Goal: Information Seeking & Learning: Learn about a topic

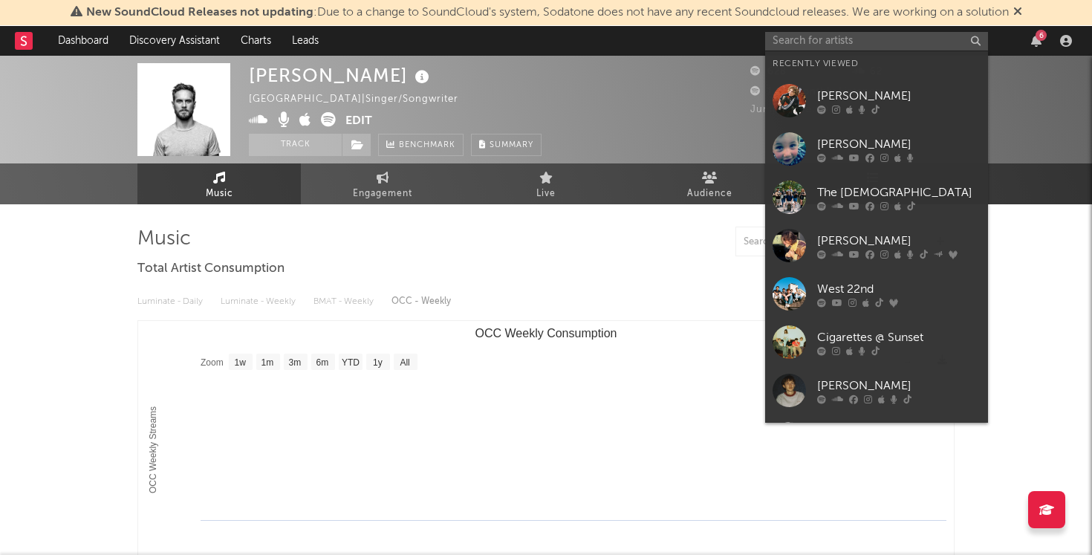
select select "1w"
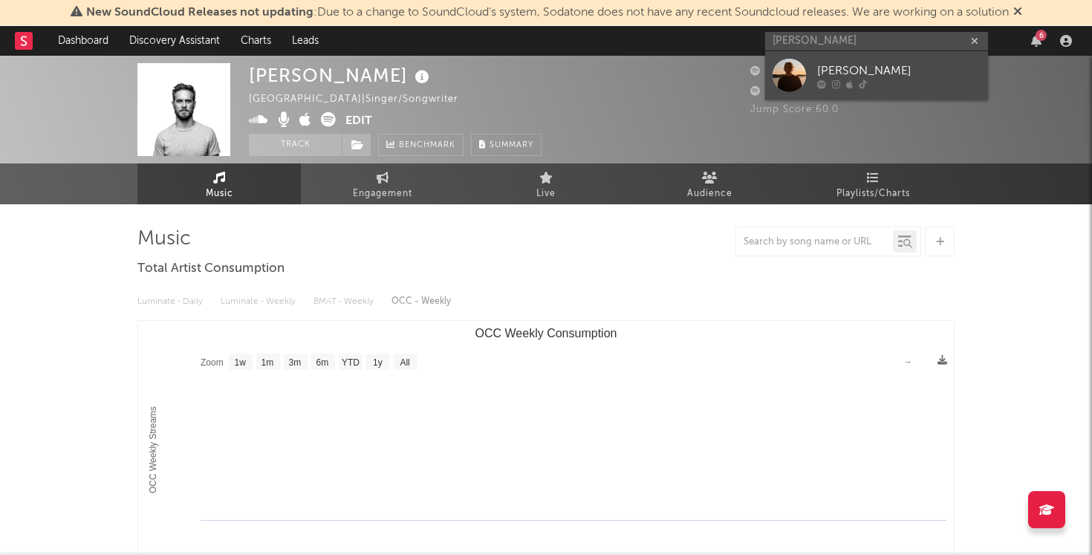
type input "[PERSON_NAME]"
click at [870, 71] on div "[PERSON_NAME]" at bounding box center [898, 71] width 163 height 18
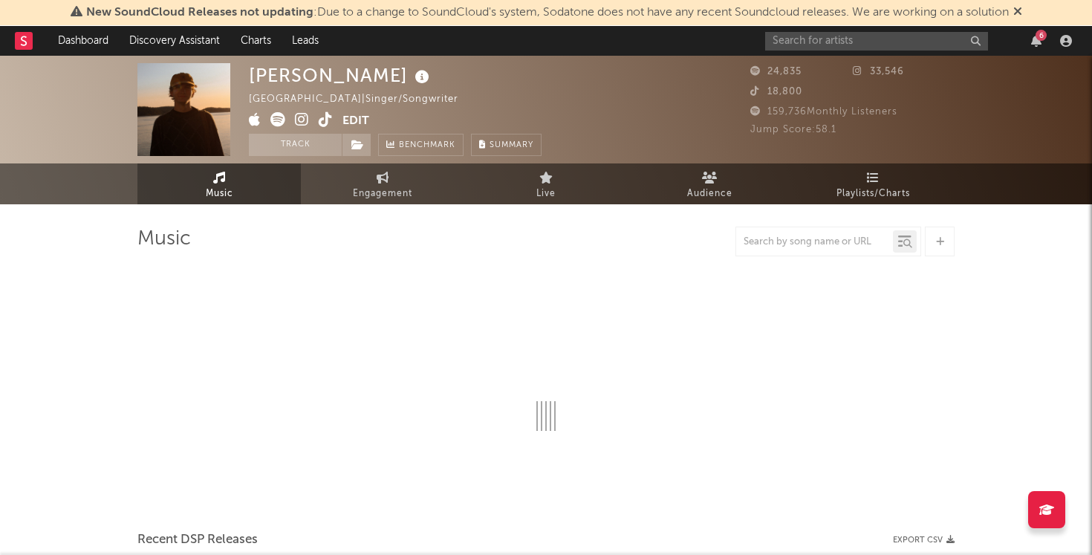
select select "6m"
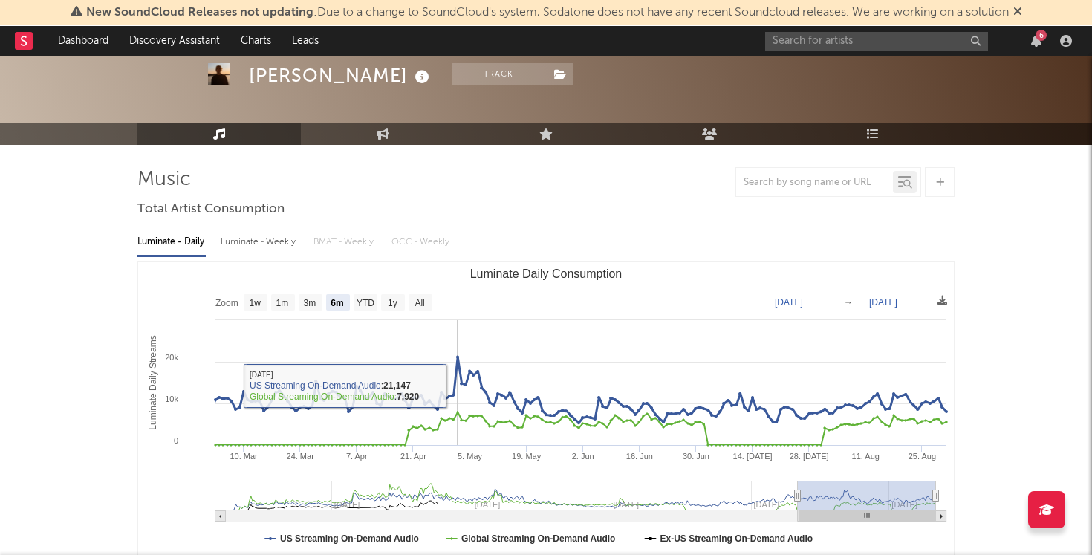
scroll to position [71, 0]
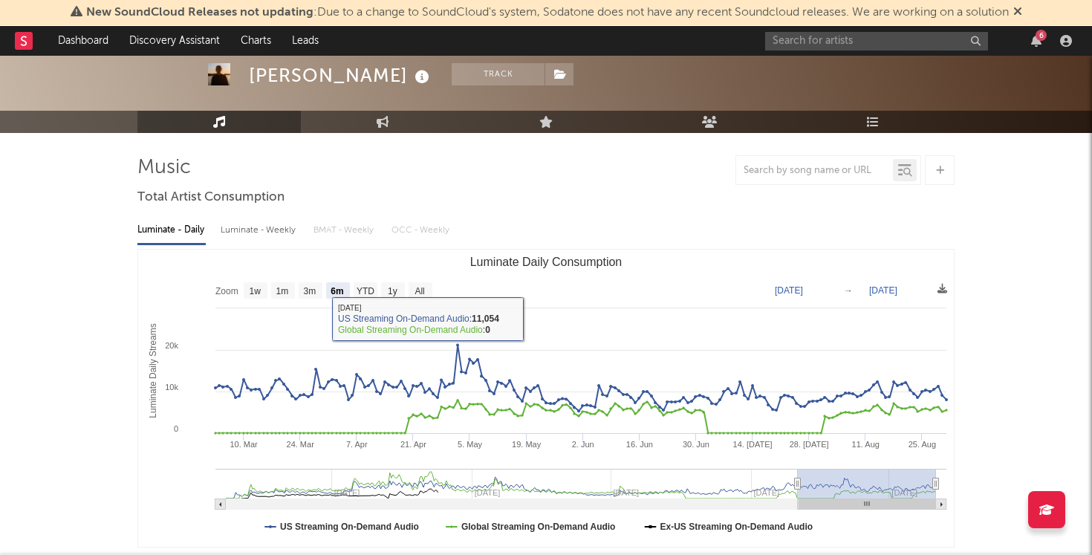
click at [252, 231] on div "Luminate - Weekly" at bounding box center [260, 230] width 78 height 25
select select "6m"
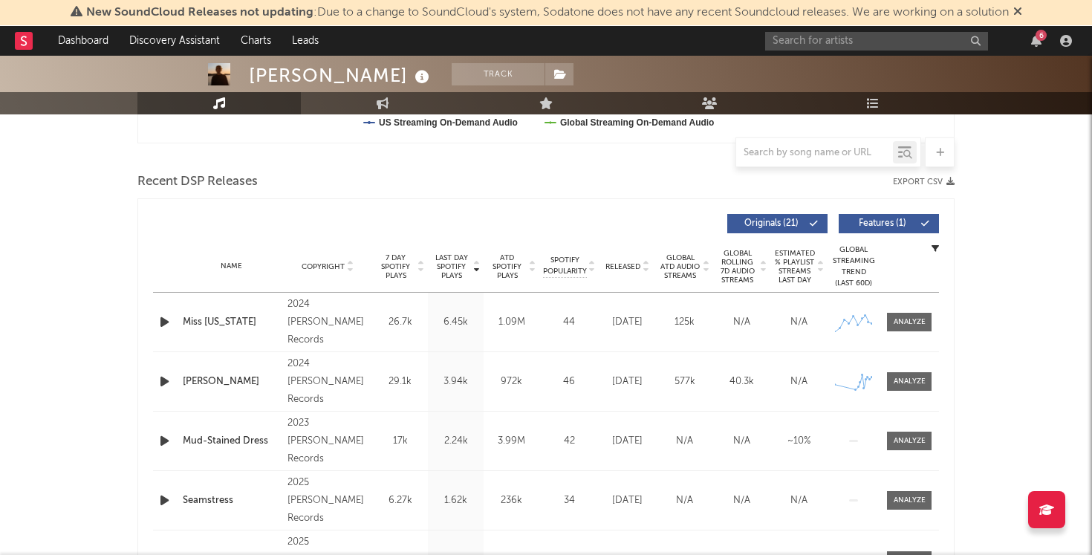
scroll to position [477, 0]
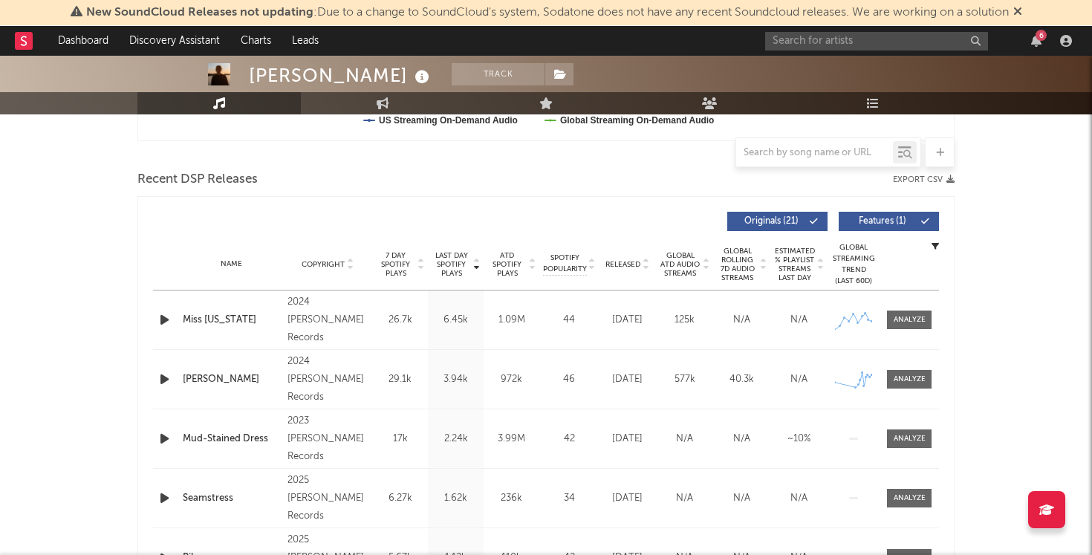
click at [397, 259] on span "7 Day Spotify Plays" at bounding box center [395, 264] width 39 height 27
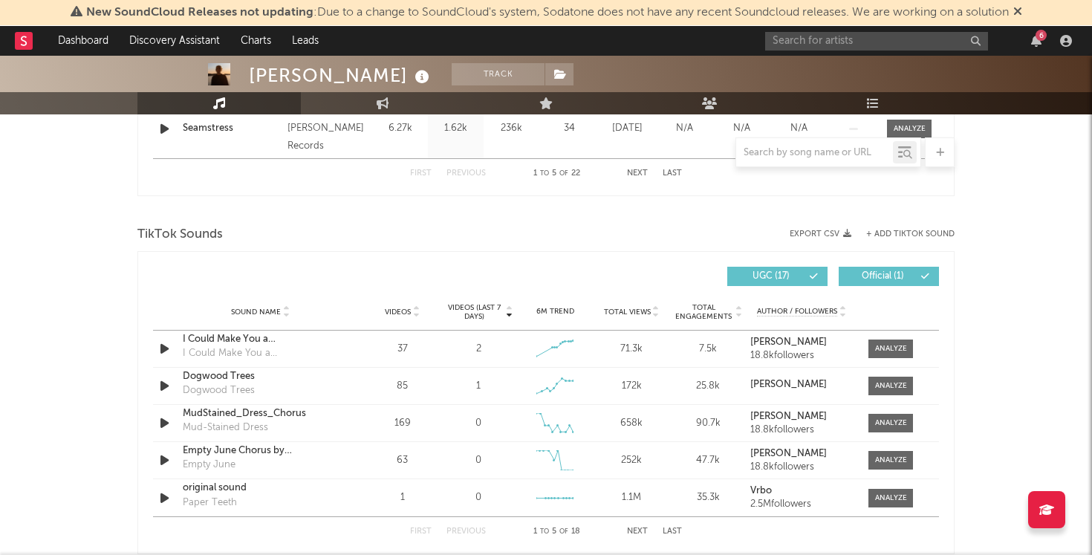
scroll to position [930, 0]
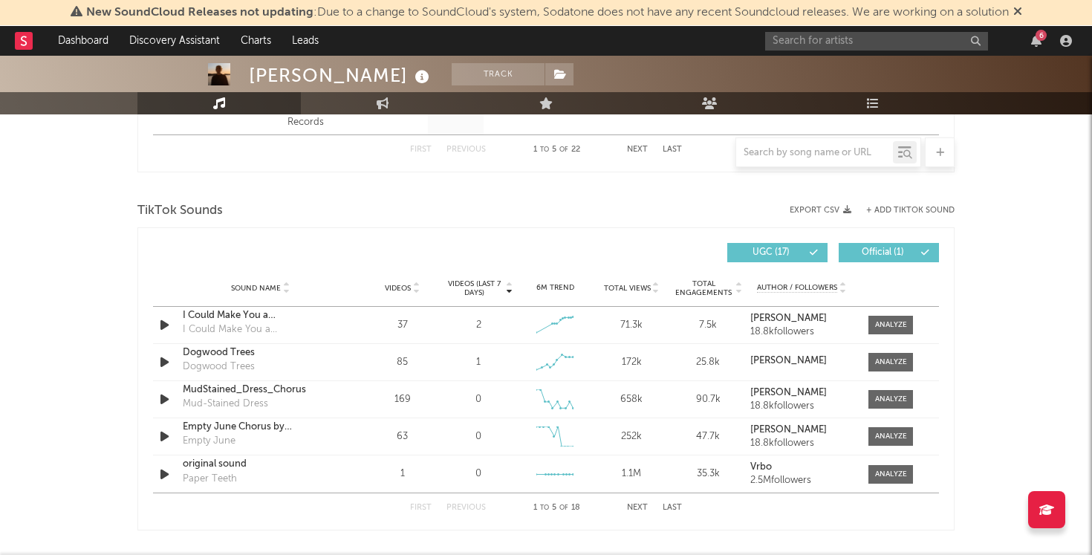
click at [405, 291] on span "Videos" at bounding box center [398, 288] width 26 height 9
click at [490, 283] on span "Videos (last 7 days)" at bounding box center [474, 288] width 60 height 18
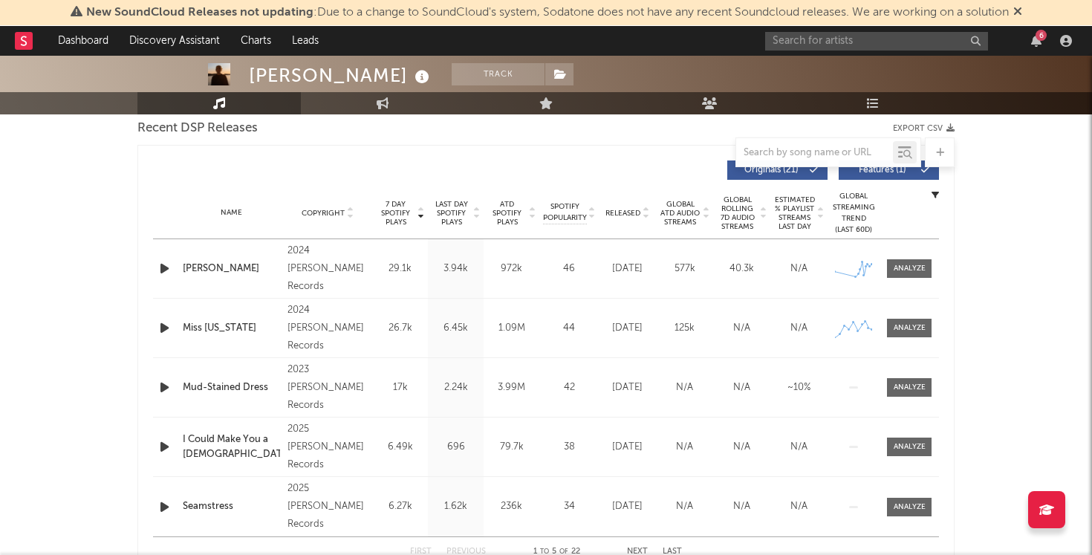
scroll to position [527, 0]
click at [445, 217] on span "Last Day Spotify Plays" at bounding box center [450, 214] width 39 height 27
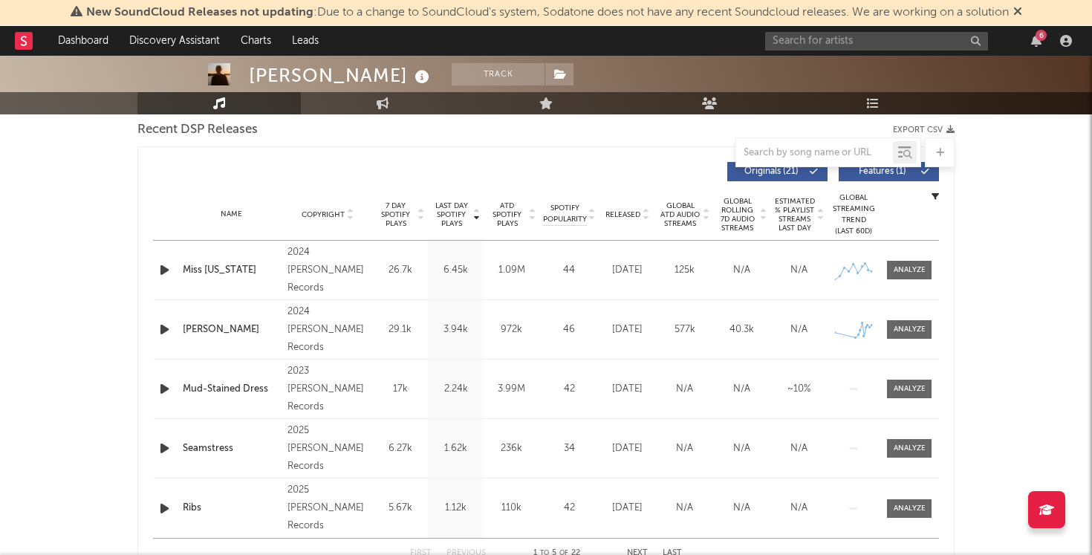
click at [408, 212] on span "7 Day Spotify Plays" at bounding box center [395, 214] width 39 height 27
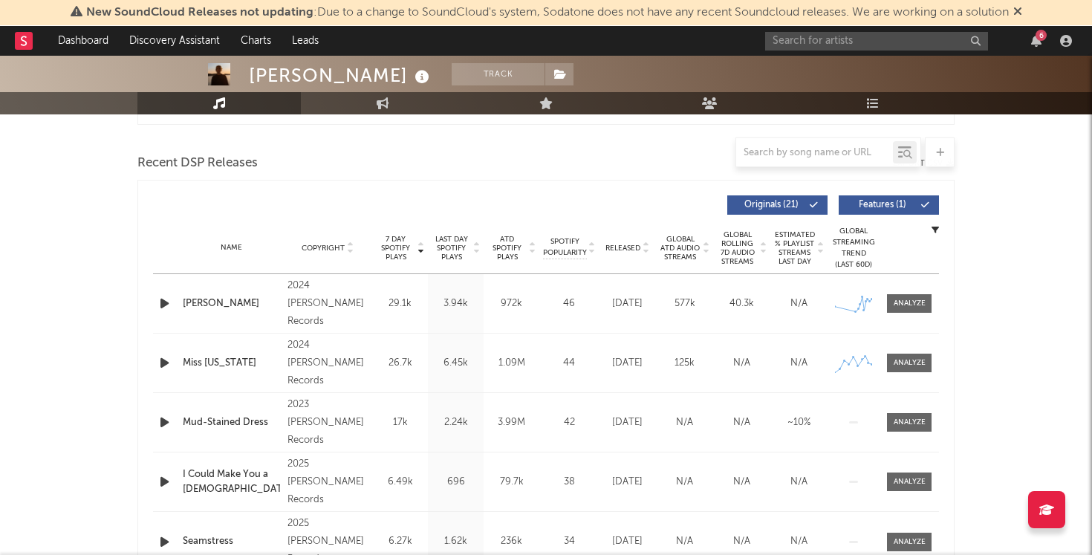
scroll to position [0, 0]
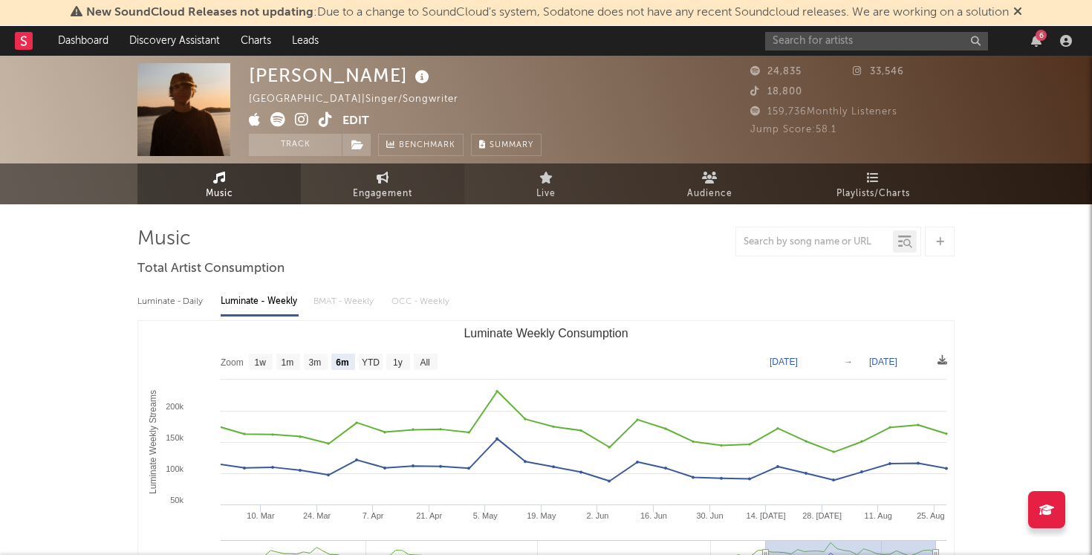
click at [387, 169] on link "Engagement" at bounding box center [382, 183] width 163 height 41
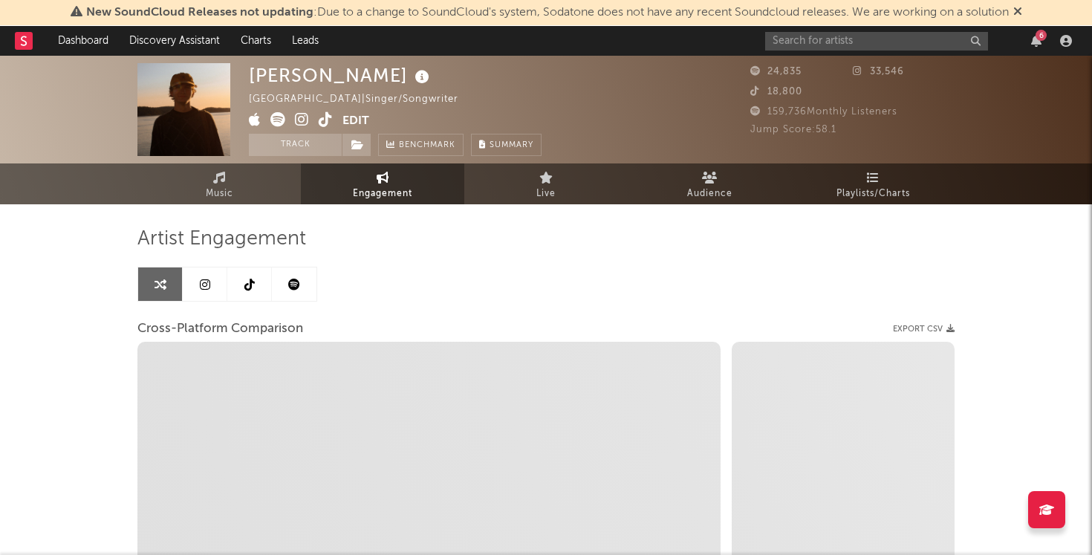
select select "1w"
click at [295, 278] on icon at bounding box center [294, 284] width 12 height 12
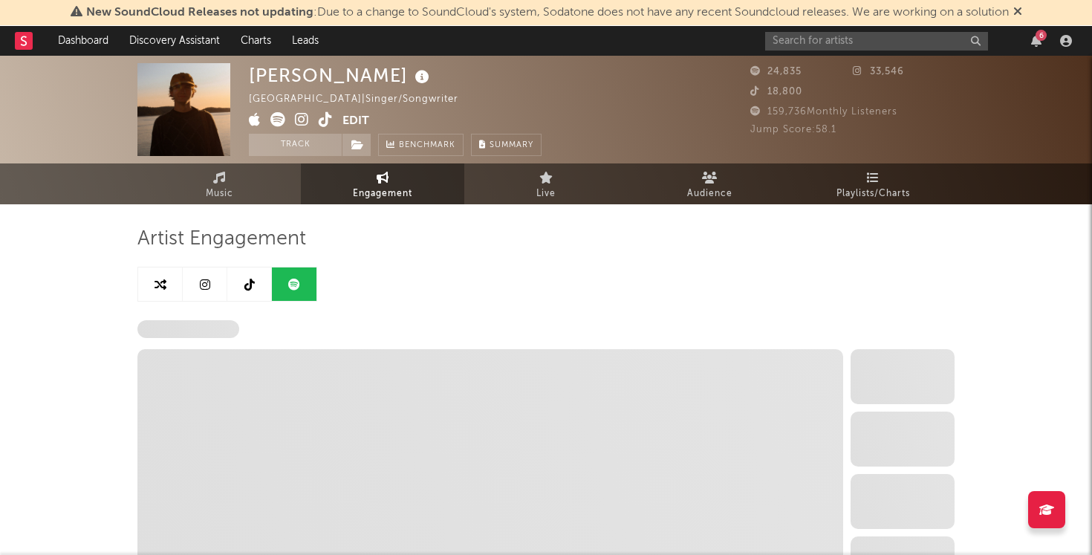
select select "6m"
select select "1w"
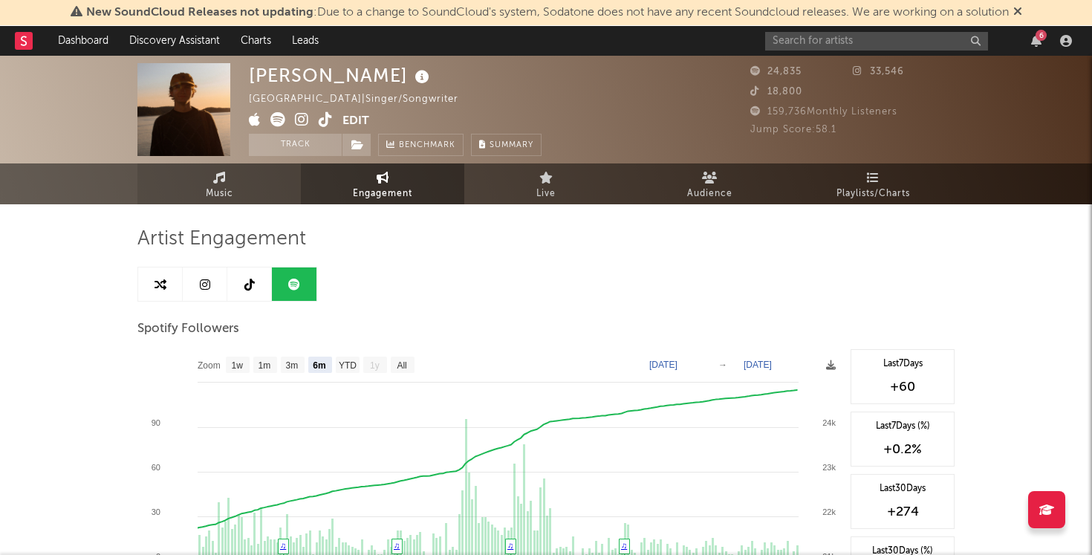
click at [229, 182] on link "Music" at bounding box center [218, 183] width 163 height 41
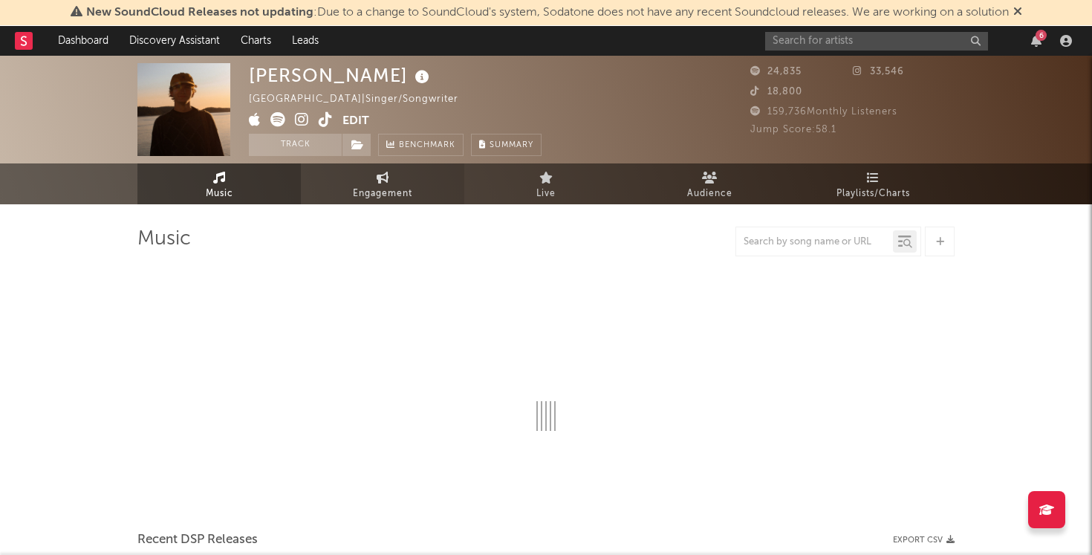
click at [376, 195] on span "Engagement" at bounding box center [382, 194] width 59 height 18
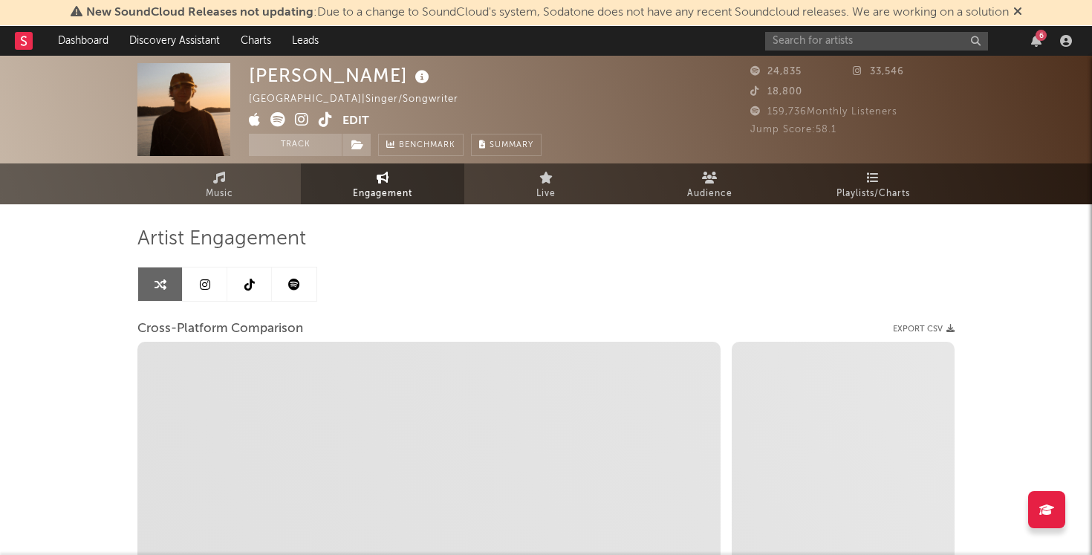
select select "1w"
click at [311, 291] on link at bounding box center [294, 283] width 45 height 33
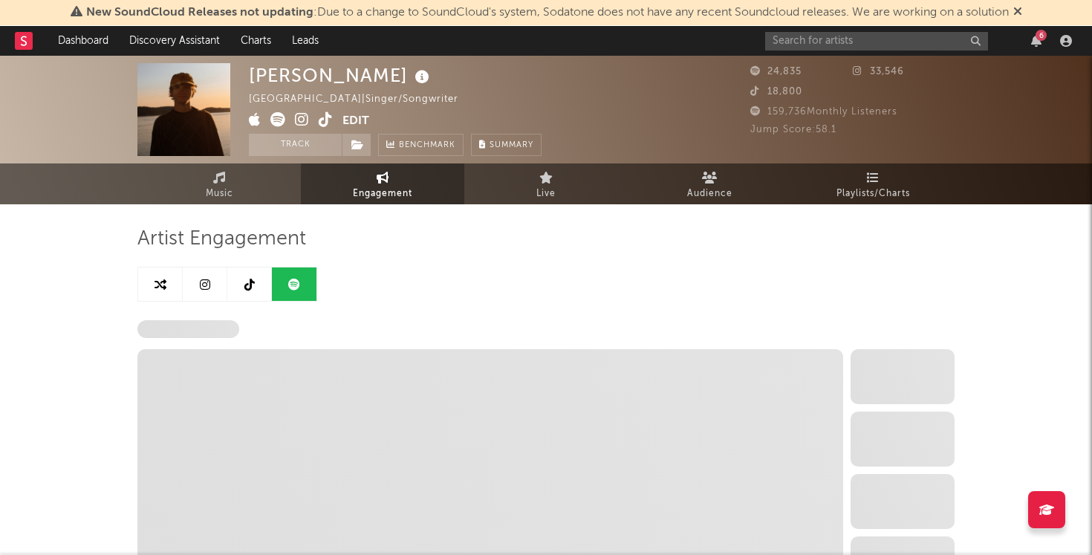
select select "6m"
select select "1w"
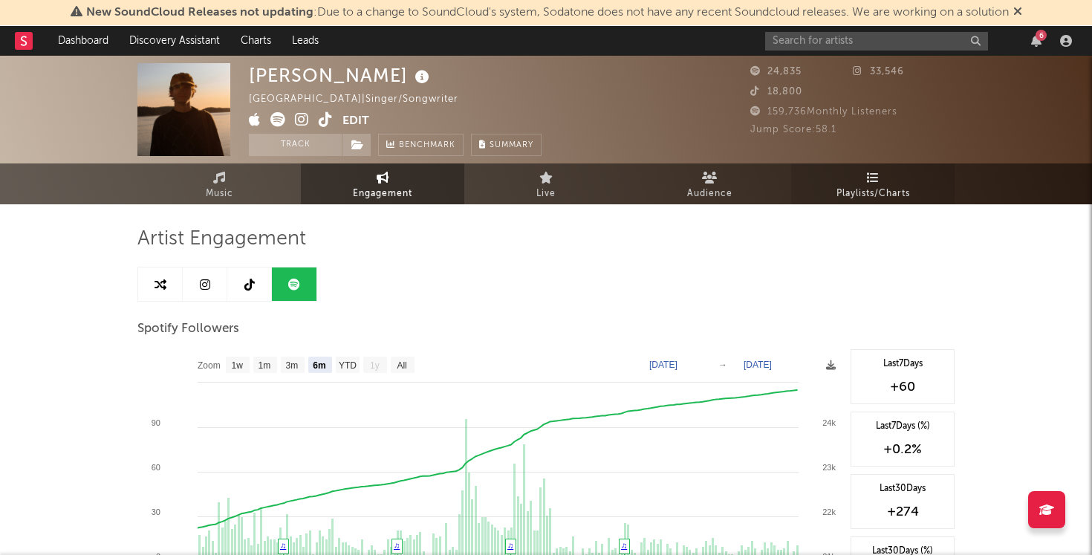
click at [839, 189] on span "Playlists/Charts" at bounding box center [873, 194] width 74 height 18
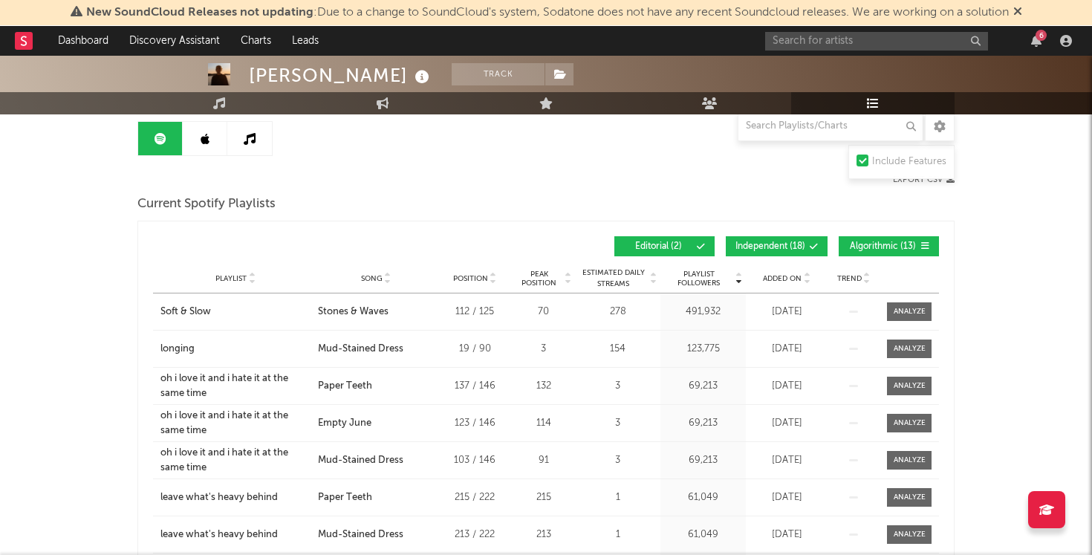
scroll to position [149, 0]
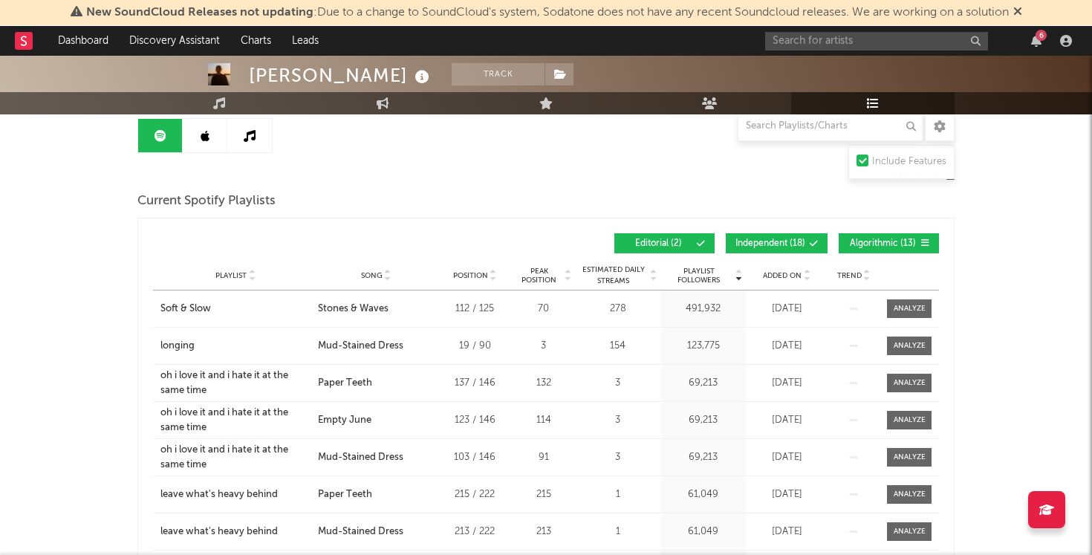
click at [481, 273] on span "Position" at bounding box center [470, 275] width 35 height 9
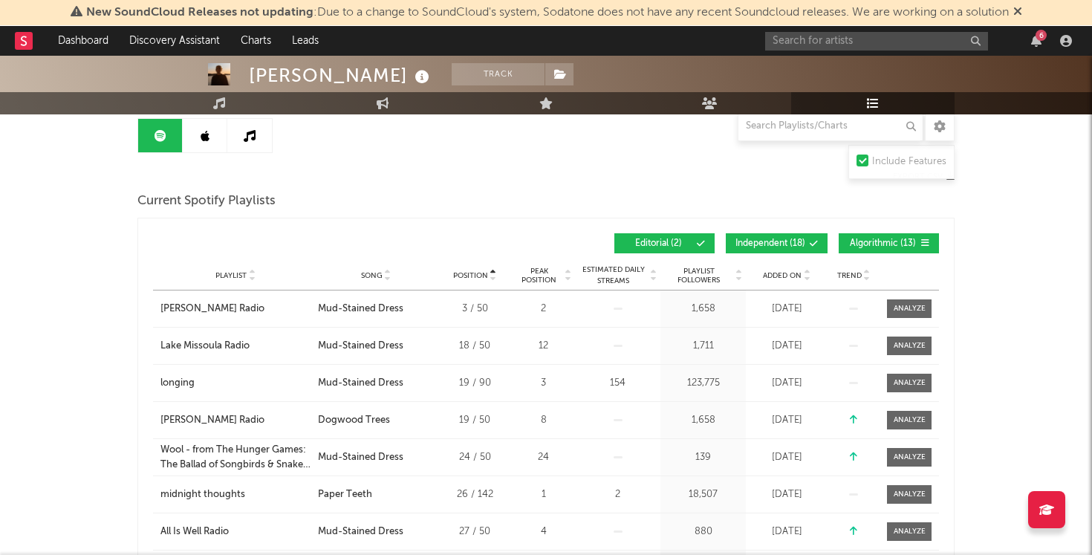
click at [485, 270] on div "Position" at bounding box center [474, 275] width 67 height 11
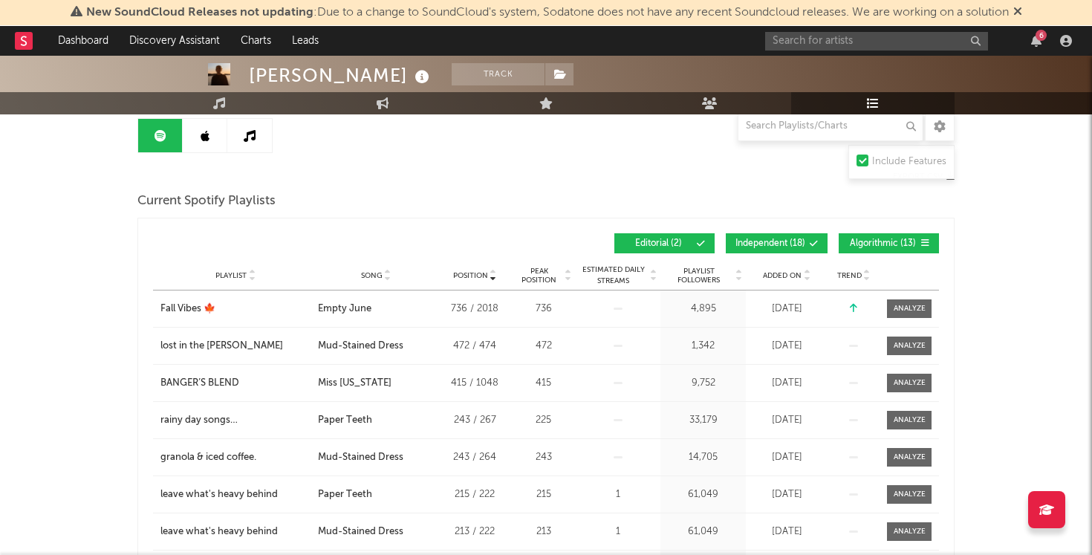
click at [485, 270] on div "Position" at bounding box center [474, 275] width 67 height 11
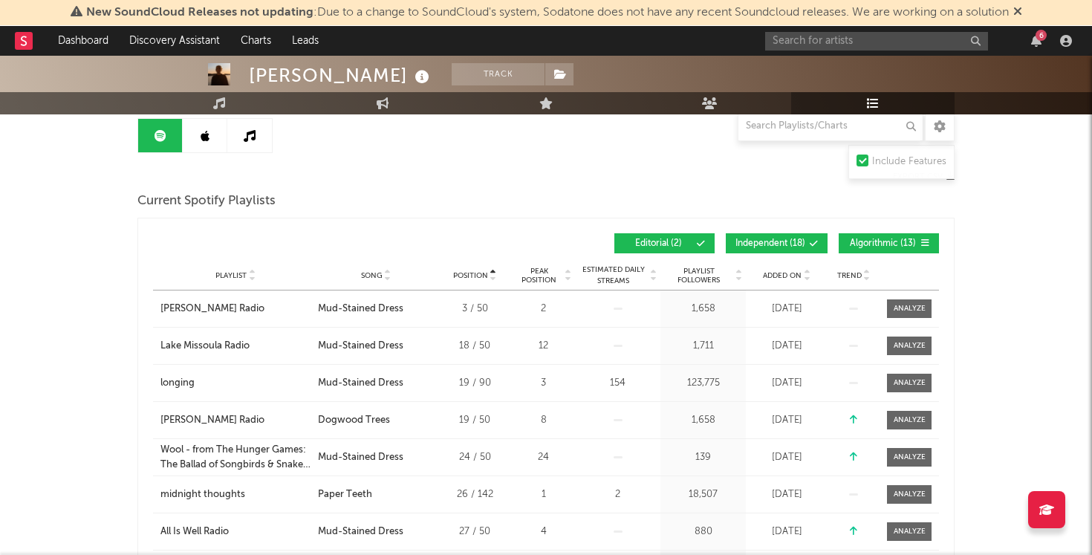
click at [525, 272] on span "Peak Position" at bounding box center [538, 276] width 47 height 18
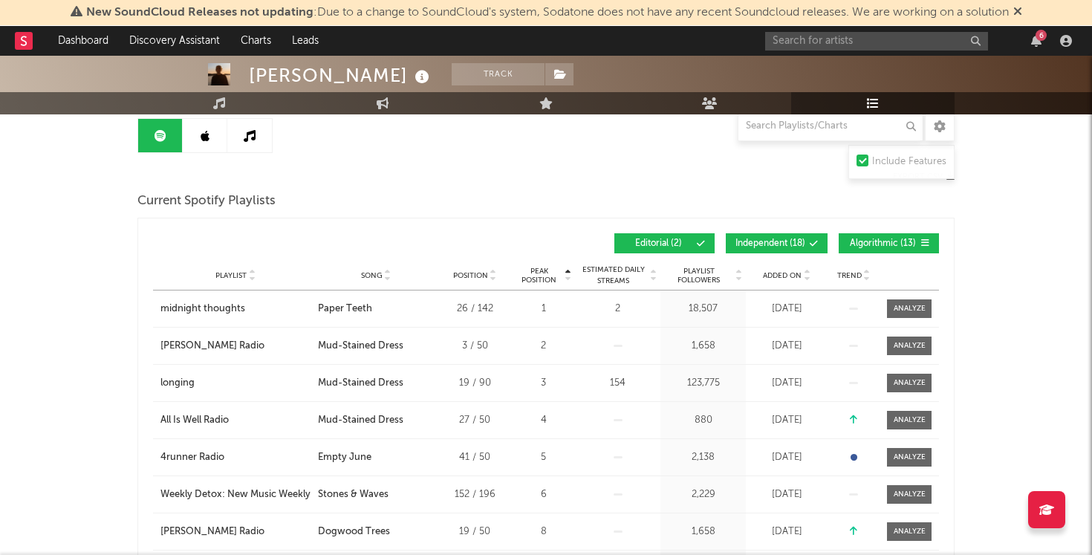
click at [687, 280] on span "Playlist Followers" at bounding box center [698, 276] width 69 height 18
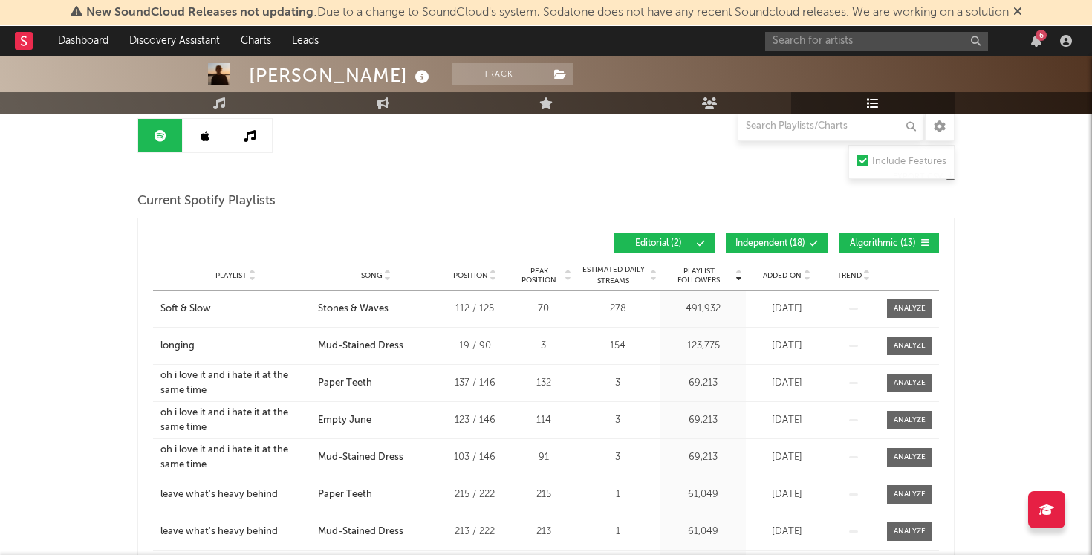
click at [783, 275] on span "Added On" at bounding box center [782, 275] width 39 height 9
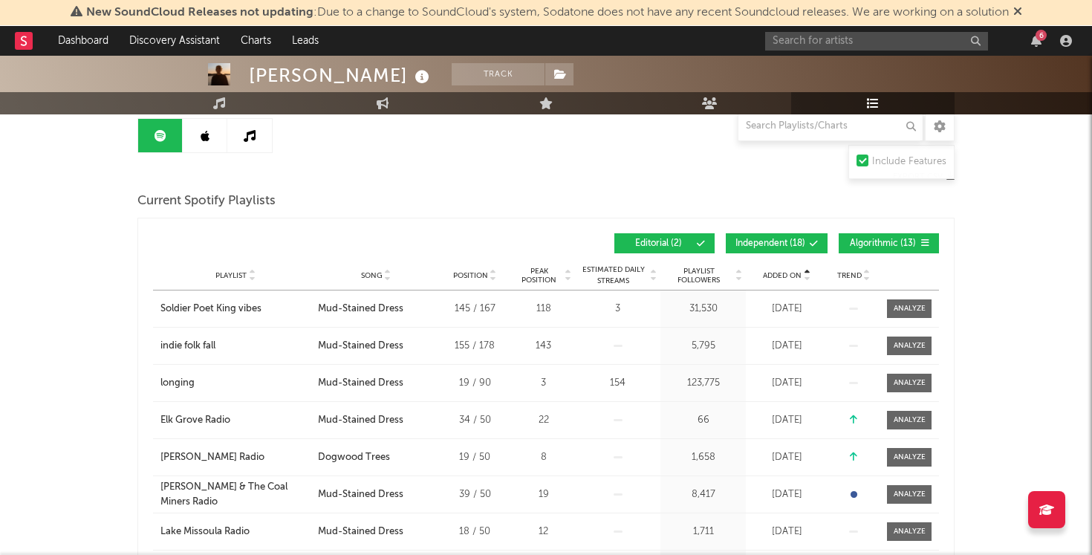
click at [783, 275] on span "Added On" at bounding box center [782, 275] width 39 height 9
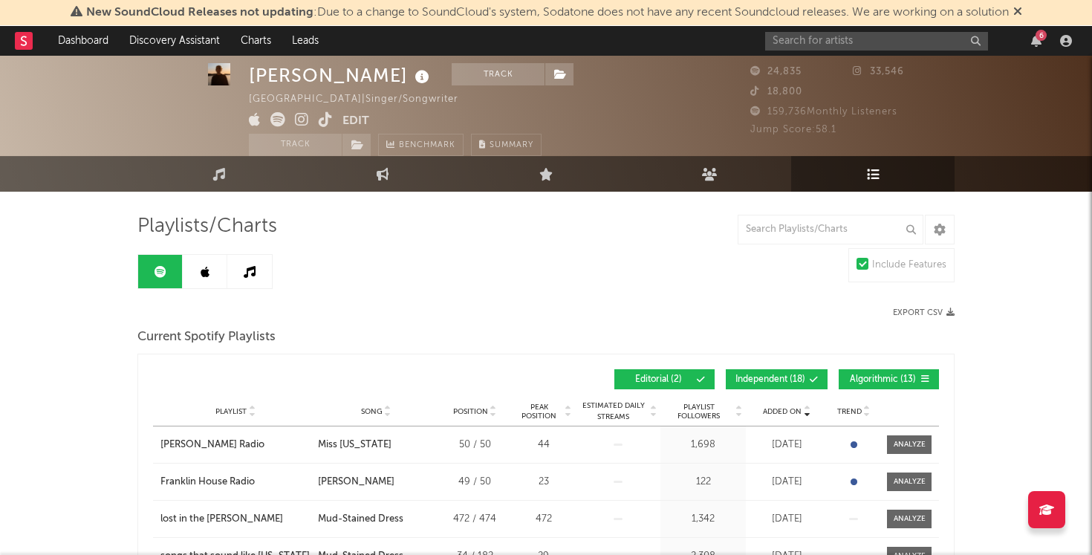
scroll to position [0, 0]
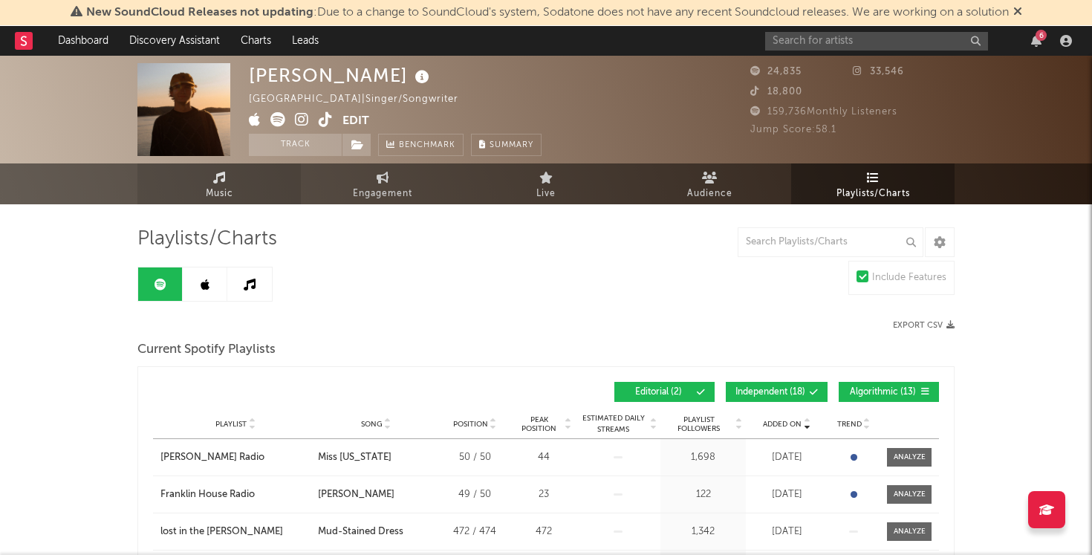
click at [247, 182] on link "Music" at bounding box center [218, 183] width 163 height 41
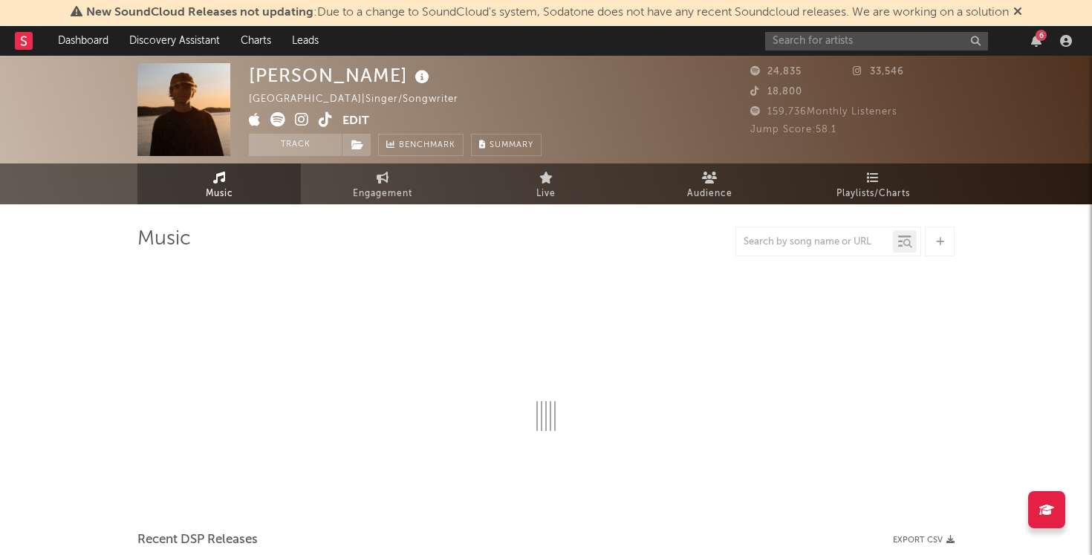
select select "6m"
